Goal: Transaction & Acquisition: Purchase product/service

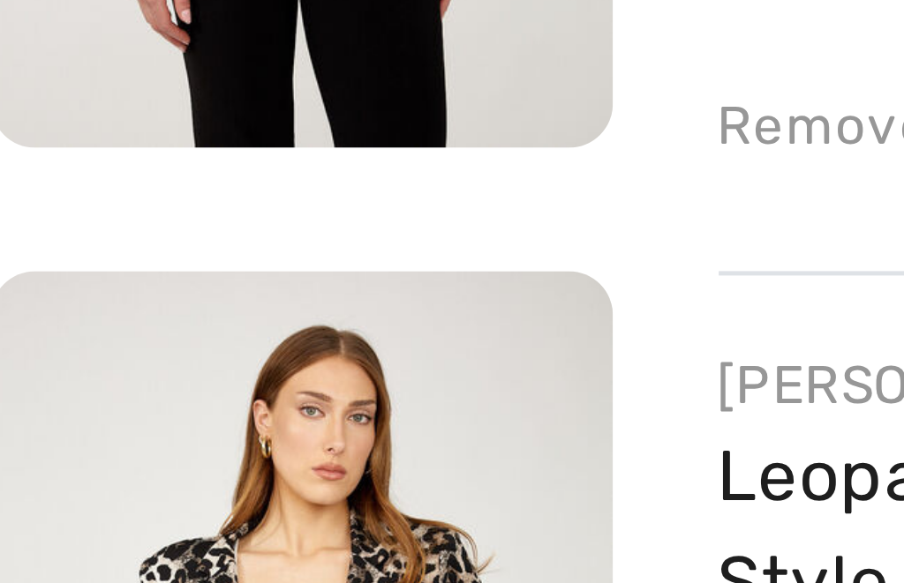
scroll to position [145, 0]
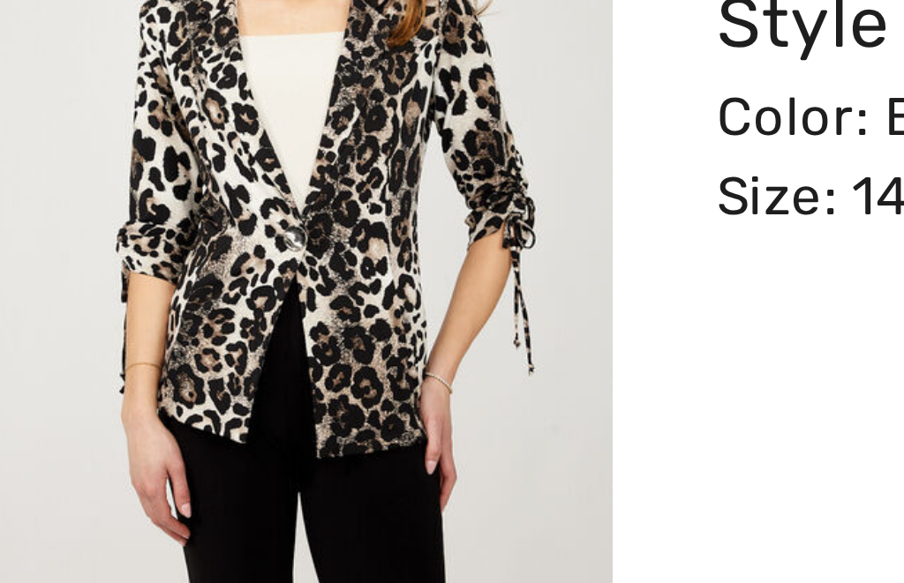
click at [79, 297] on img at bounding box center [73, 390] width 124 height 186
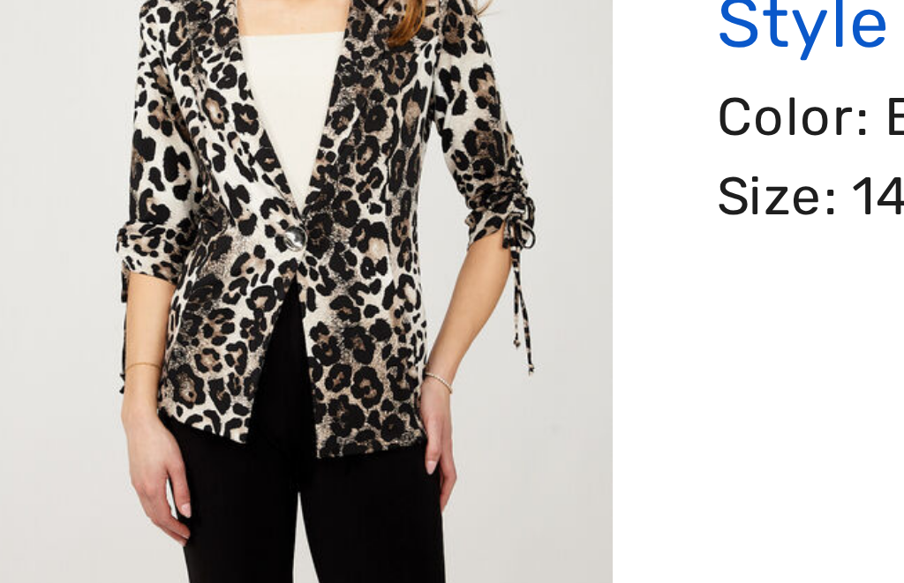
click at [244, 330] on link "Leopard Print Casual Blazer Style 254218" at bounding box center [251, 349] width 191 height 38
click at [325, 330] on link "Leopard Print Casual Blazer Style 254218" at bounding box center [251, 349] width 191 height 38
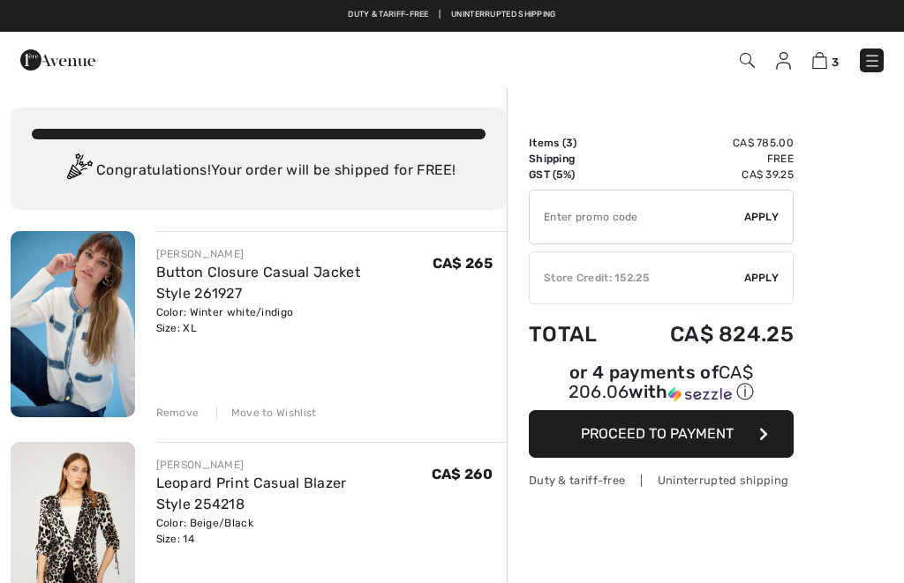
checkbox input "true"
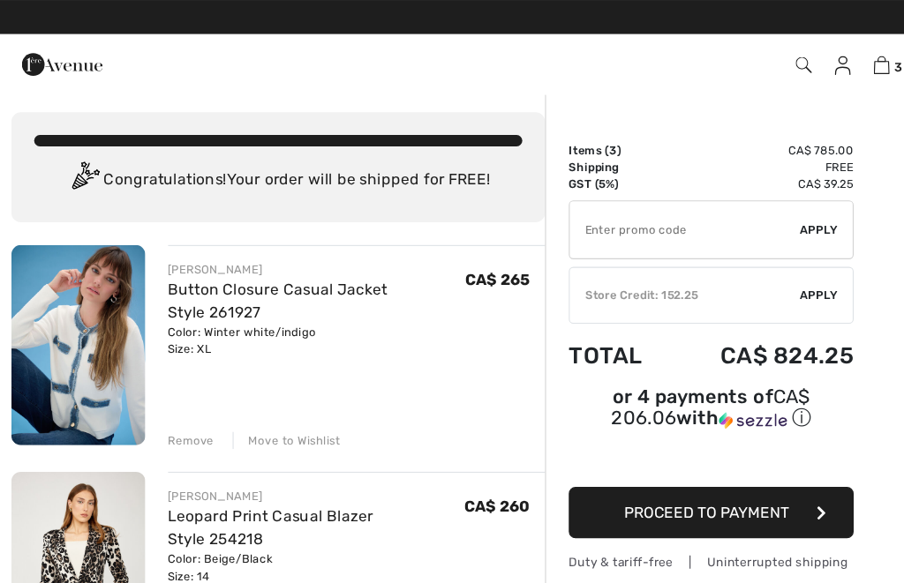
scroll to position [4, 0]
click at [293, 409] on div "Move to Wishlist" at bounding box center [266, 410] width 101 height 16
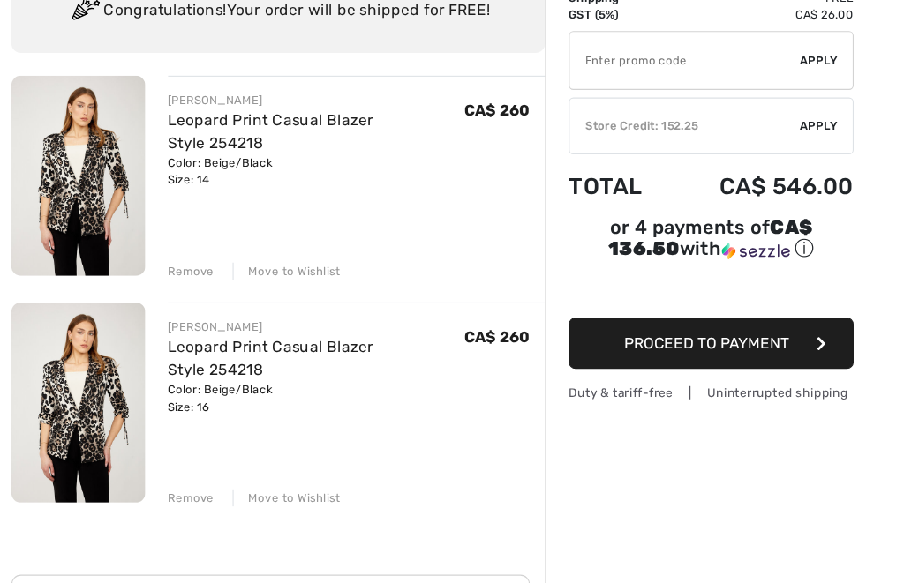
scroll to position [122, 0]
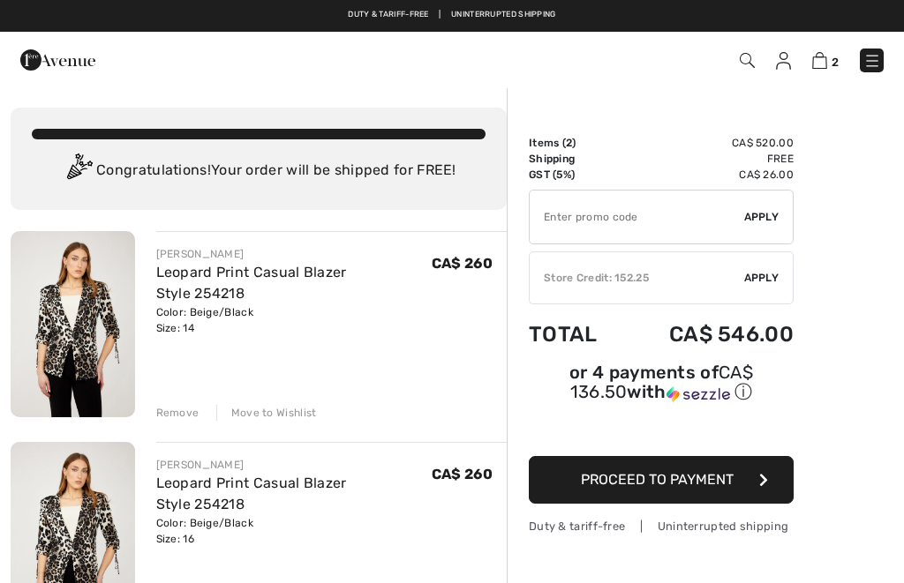
click at [736, 64] on span "2" at bounding box center [637, 61] width 492 height 24
click at [754, 55] on img at bounding box center [747, 60] width 15 height 15
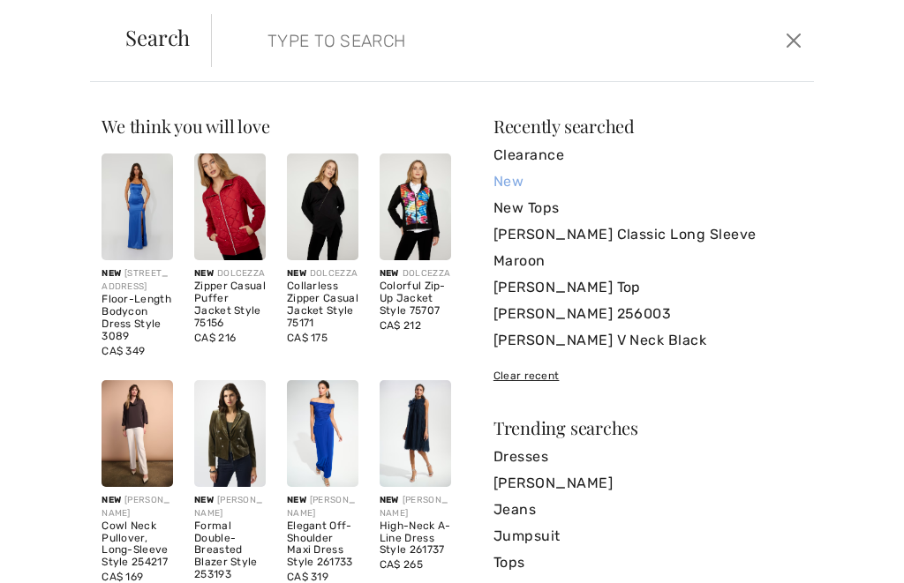
click at [518, 180] on link "New" at bounding box center [647, 182] width 309 height 26
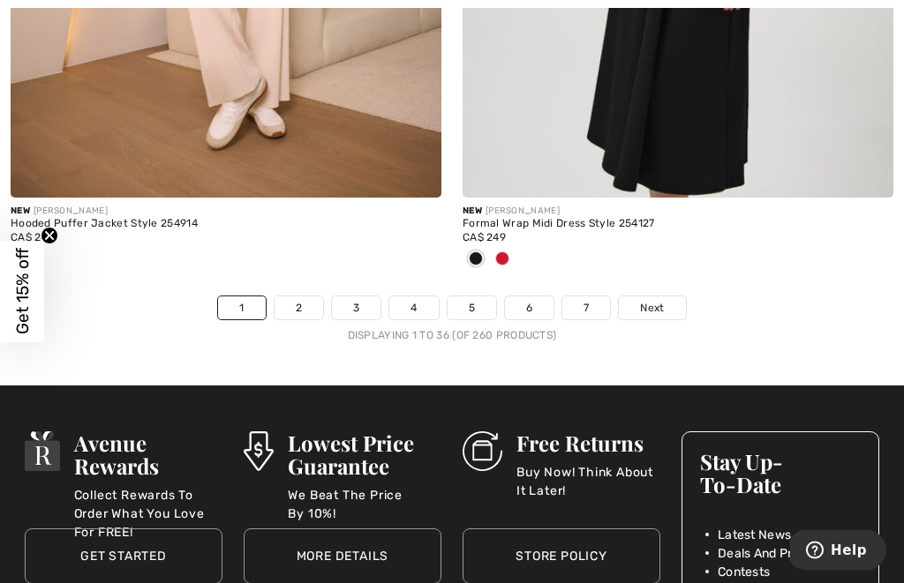
scroll to position [13354, 0]
click at [317, 297] on link "2" at bounding box center [298, 308] width 49 height 23
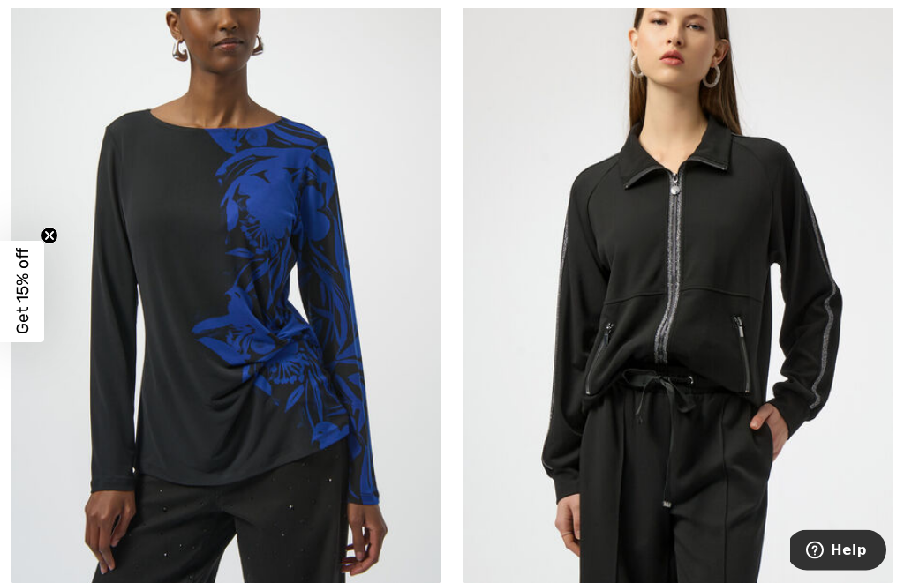
scroll to position [3918, 0]
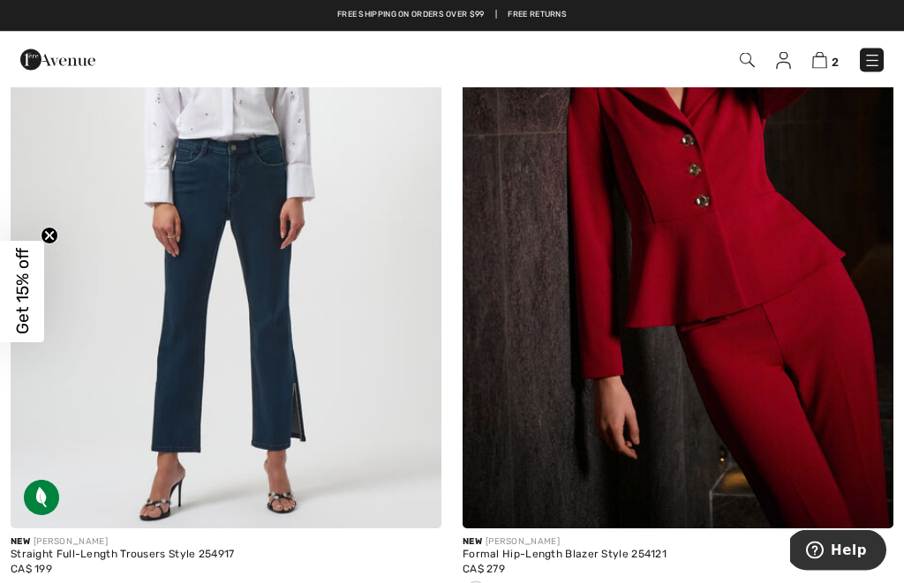
click at [754, 64] on img at bounding box center [747, 60] width 15 height 15
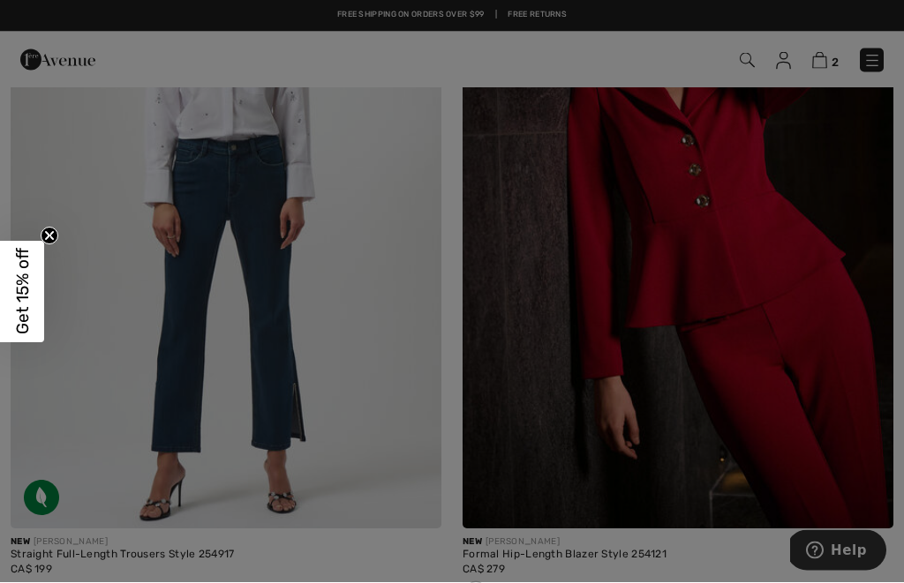
scroll to position [11534, 0]
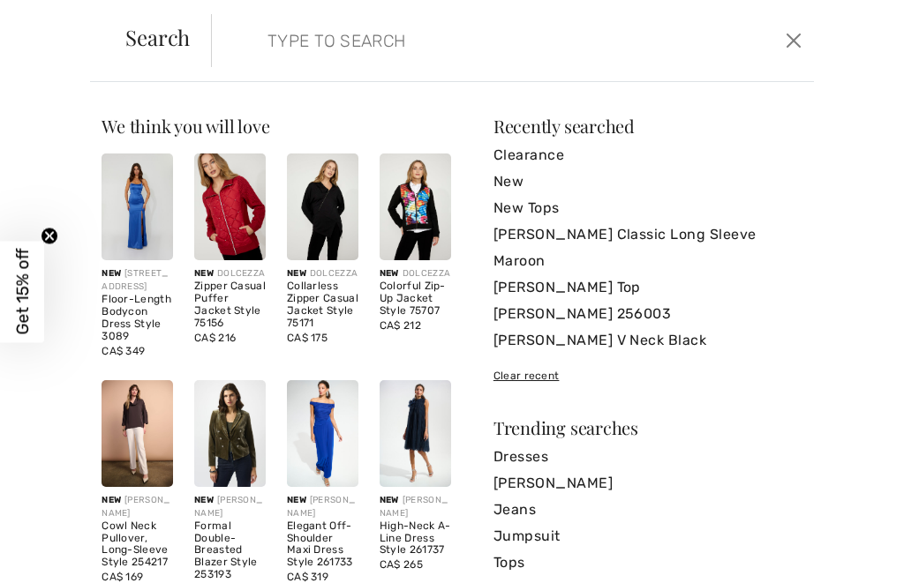
click at [408, 42] on input "search" at bounding box center [451, 40] width 394 height 53
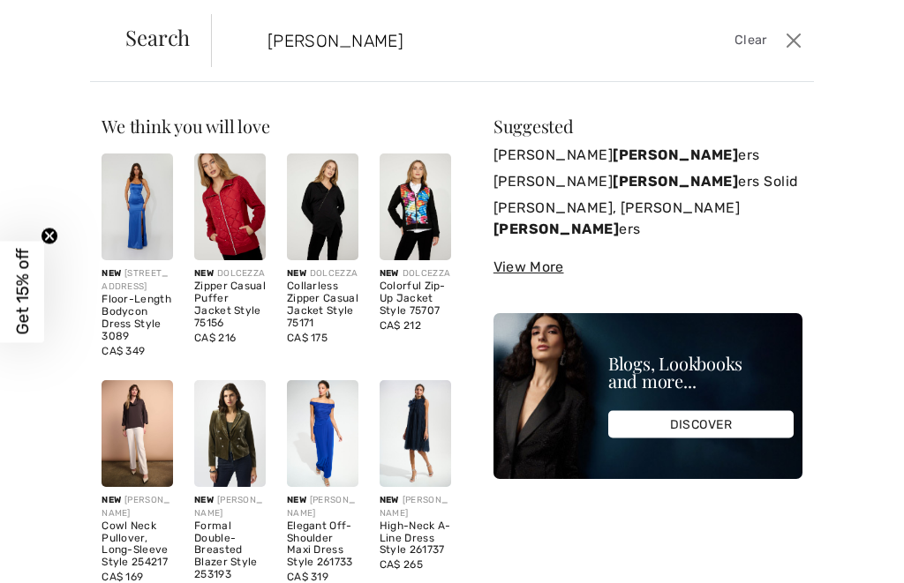
type input "[PERSON_NAME]"
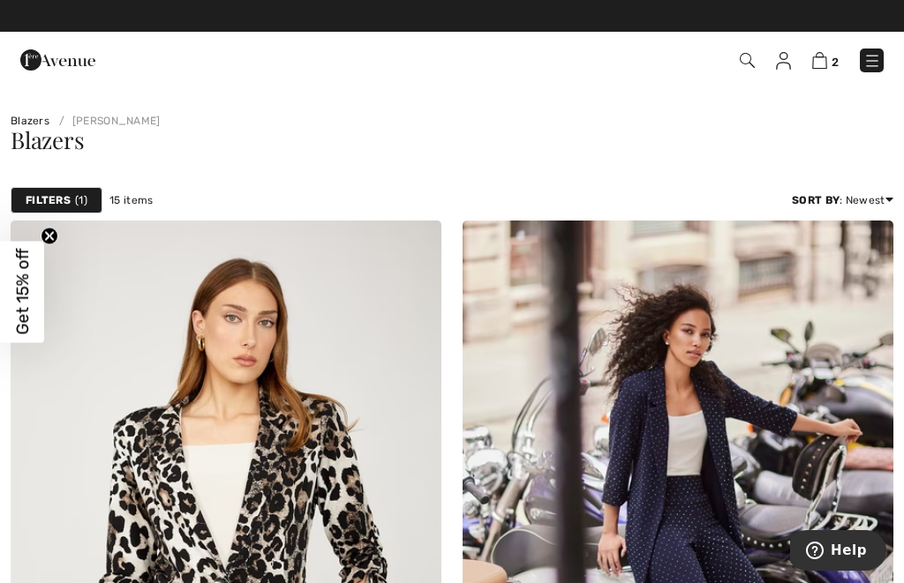
click at [786, 66] on img at bounding box center [783, 61] width 15 height 18
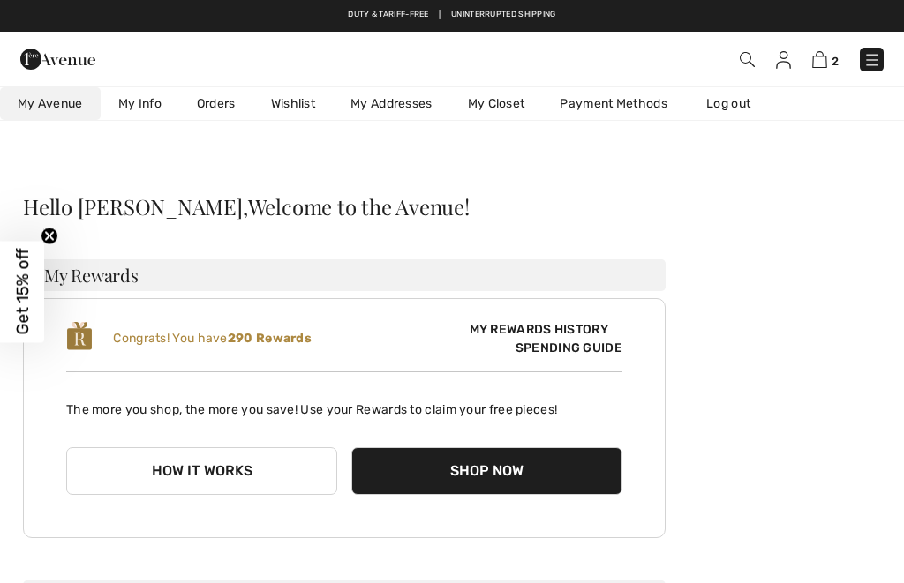
click at [227, 107] on link "Orders" at bounding box center [216, 103] width 74 height 33
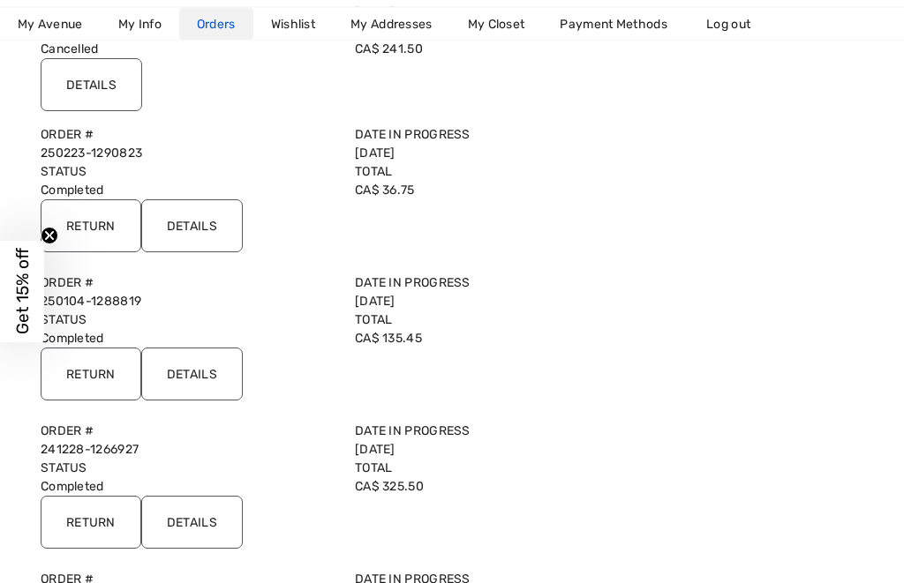
scroll to position [1165, 0]
click at [206, 371] on input "Details" at bounding box center [191, 374] width 101 height 53
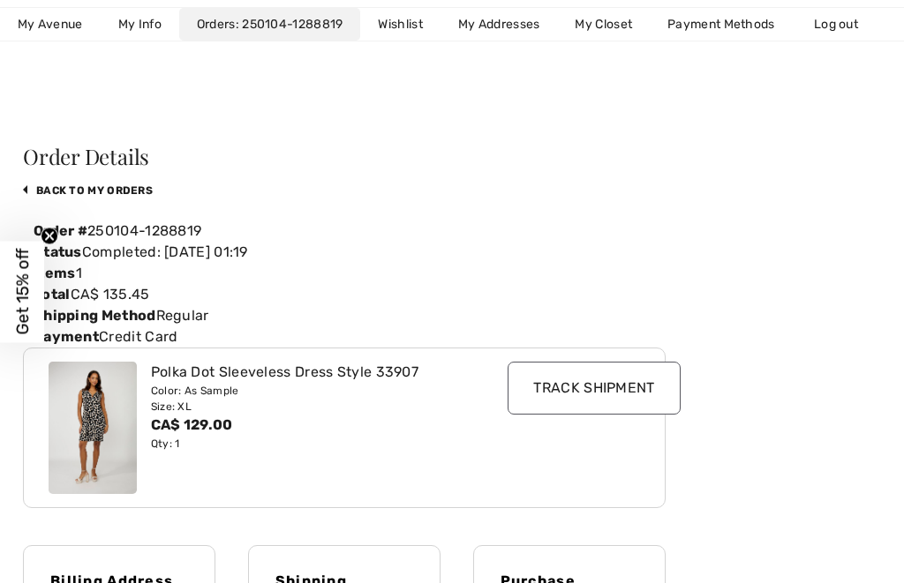
scroll to position [57, 0]
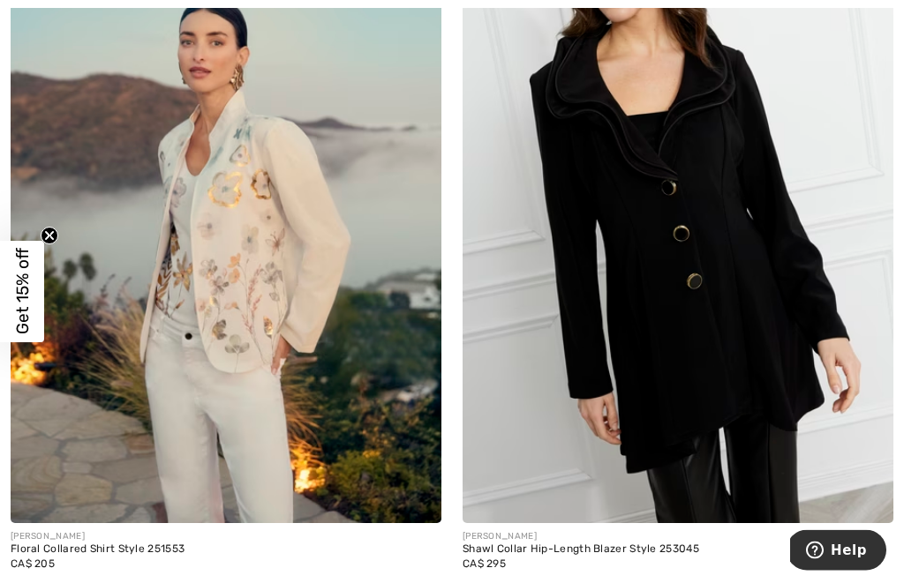
scroll to position [2519, 0]
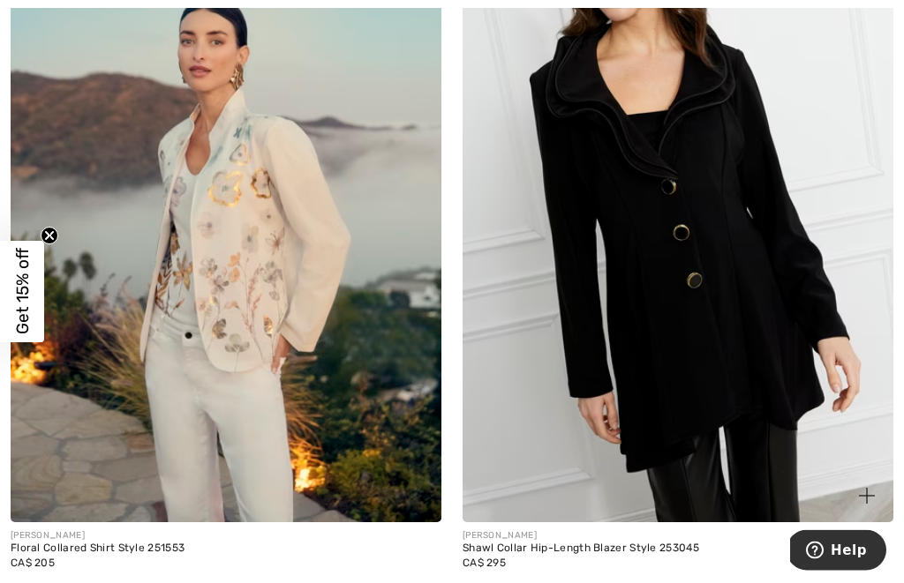
click at [726, 323] on img at bounding box center [677, 200] width 431 height 646
click at [726, 270] on img at bounding box center [677, 200] width 431 height 646
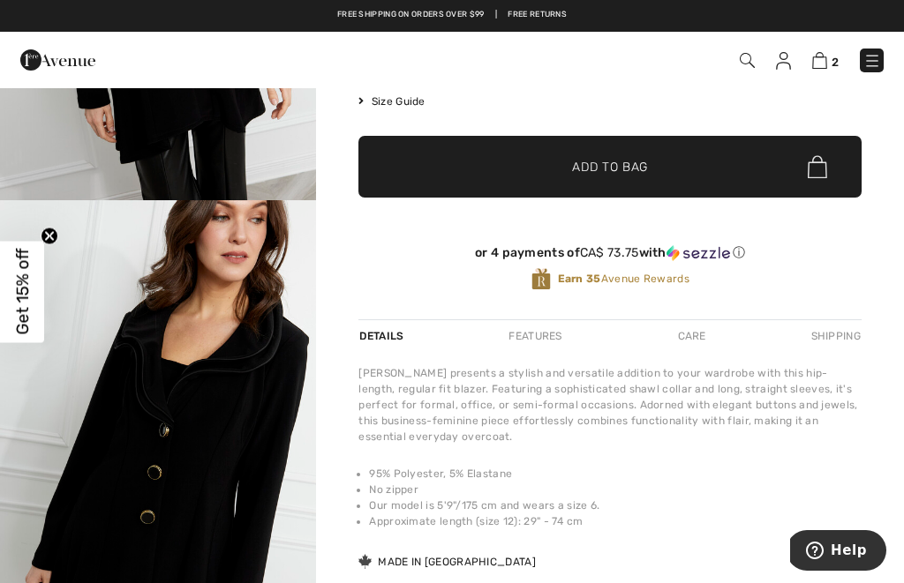
click at [699, 342] on div "Care" at bounding box center [692, 336] width 58 height 32
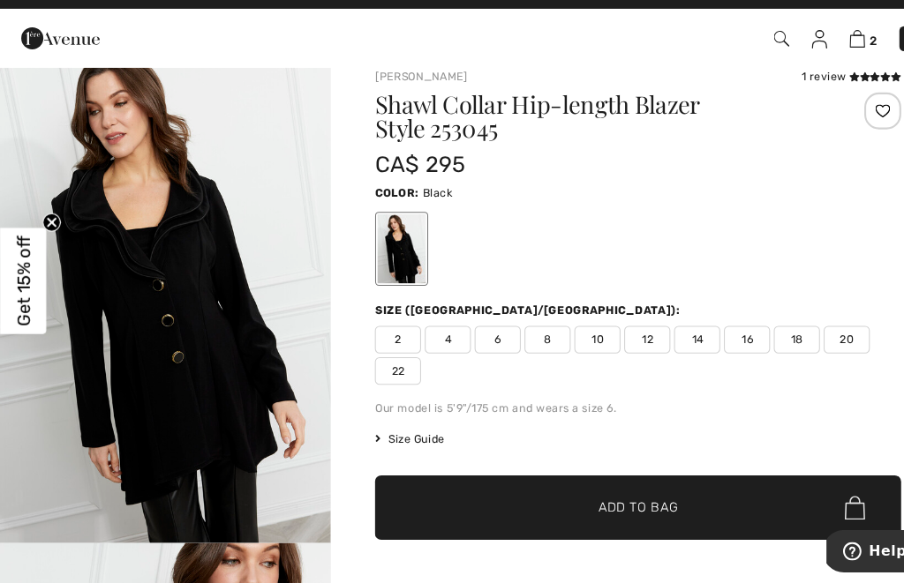
scroll to position [19, 0]
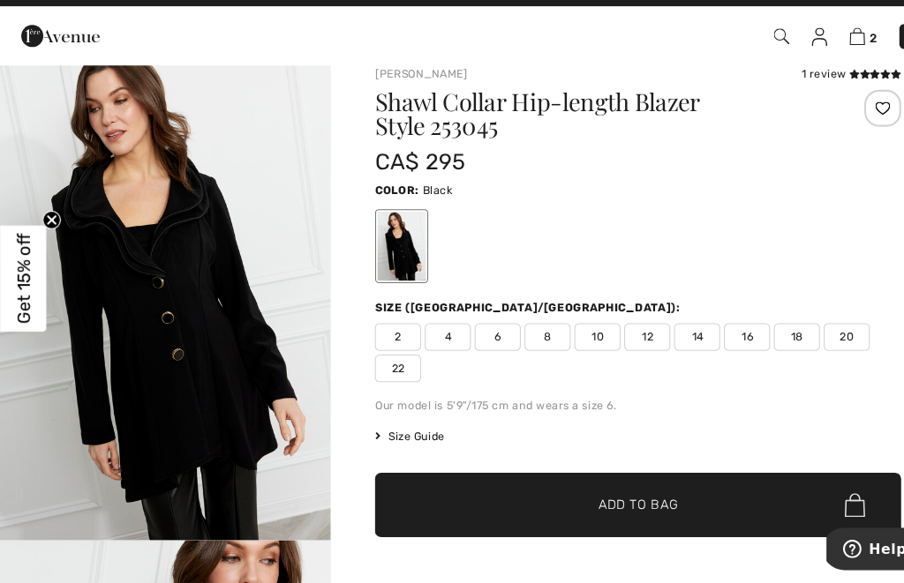
click at [670, 334] on span "14" at bounding box center [666, 347] width 44 height 26
click at [640, 499] on span "Add to Bag" at bounding box center [610, 508] width 76 height 19
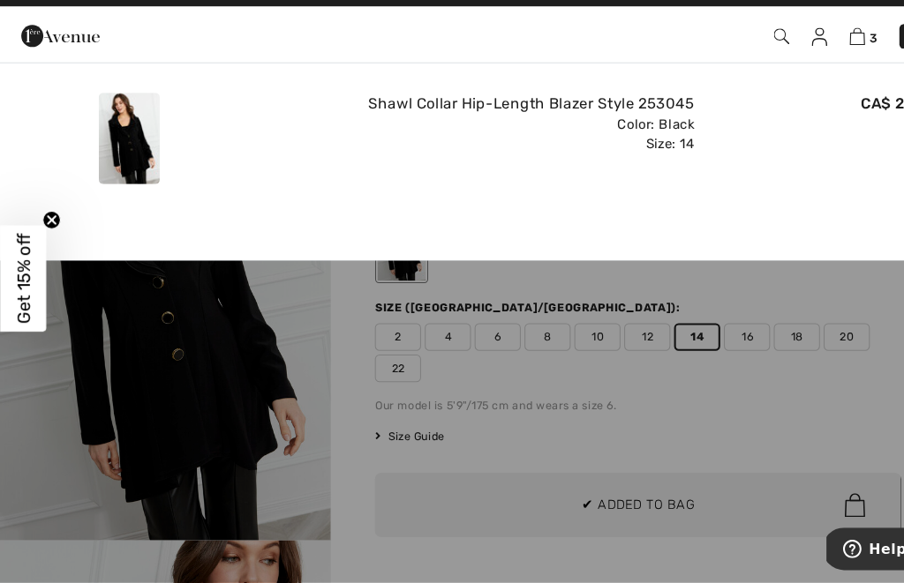
scroll to position [0, 0]
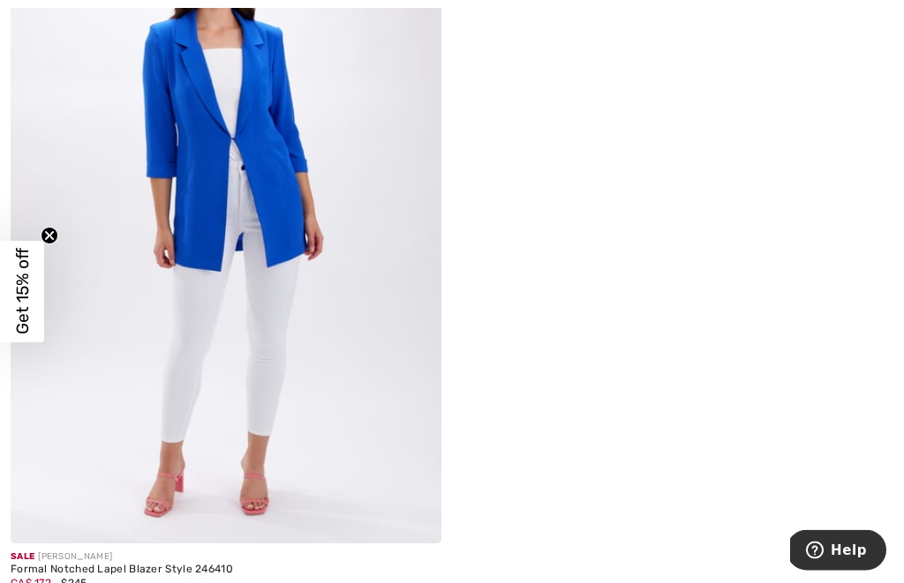
scroll to position [5529, 0]
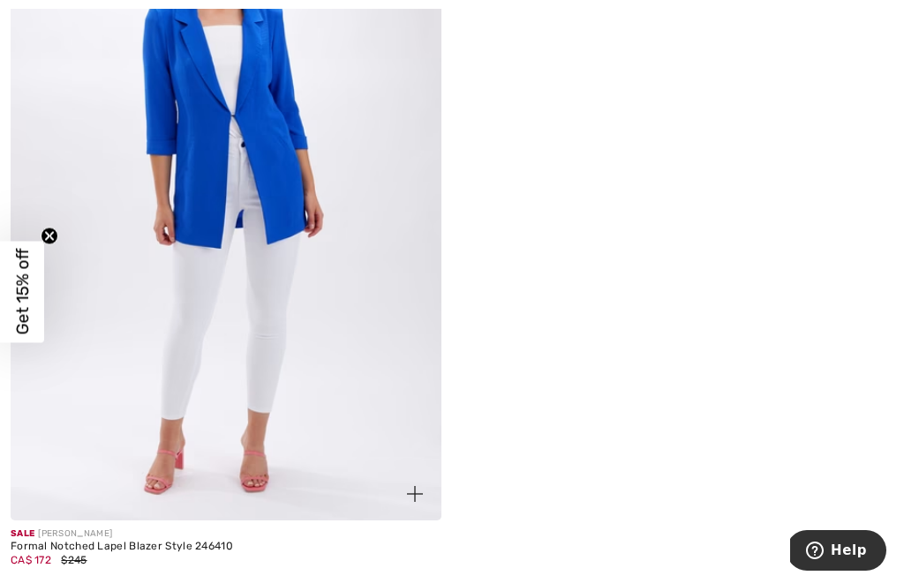
click at [276, 347] on img at bounding box center [226, 198] width 431 height 646
click at [274, 289] on img at bounding box center [226, 198] width 431 height 646
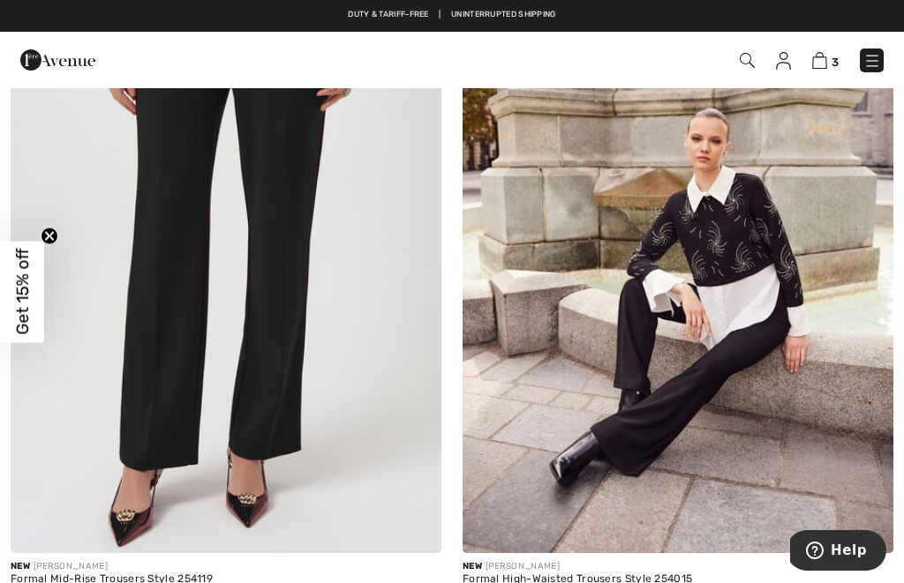
scroll to position [12252, 0]
